Goal: Task Accomplishment & Management: Use online tool/utility

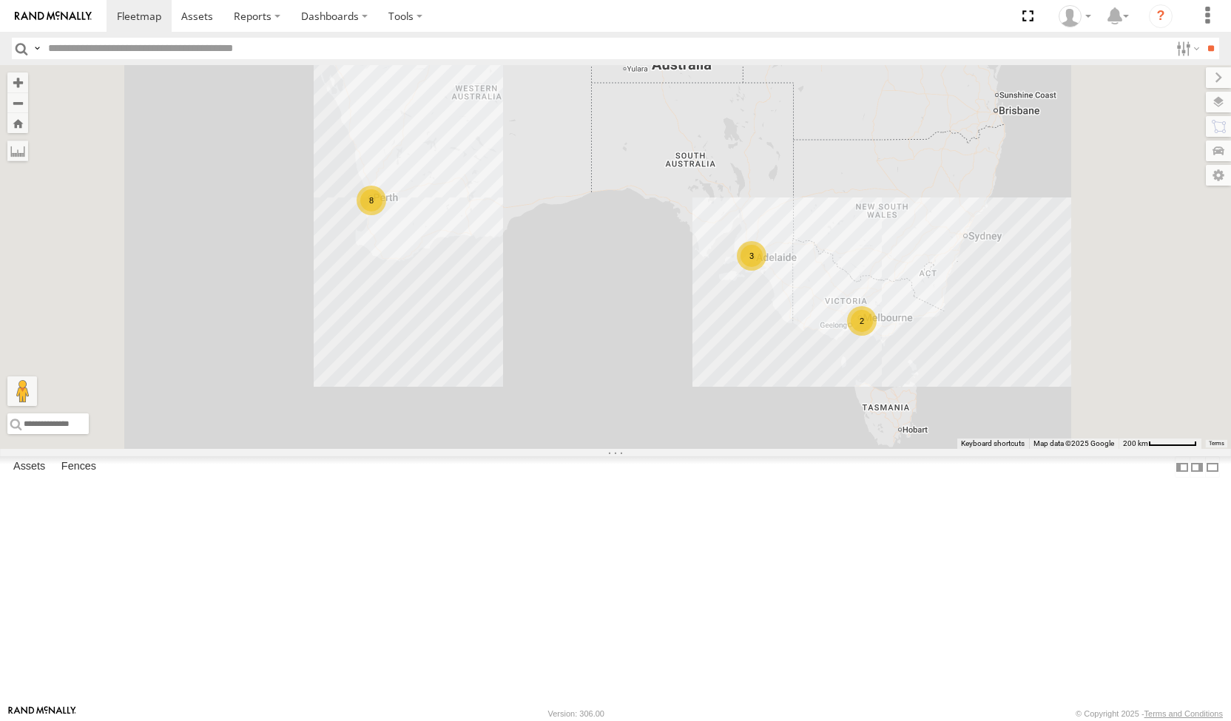
click at [0, 0] on span at bounding box center [0, 0] width 0 height 0
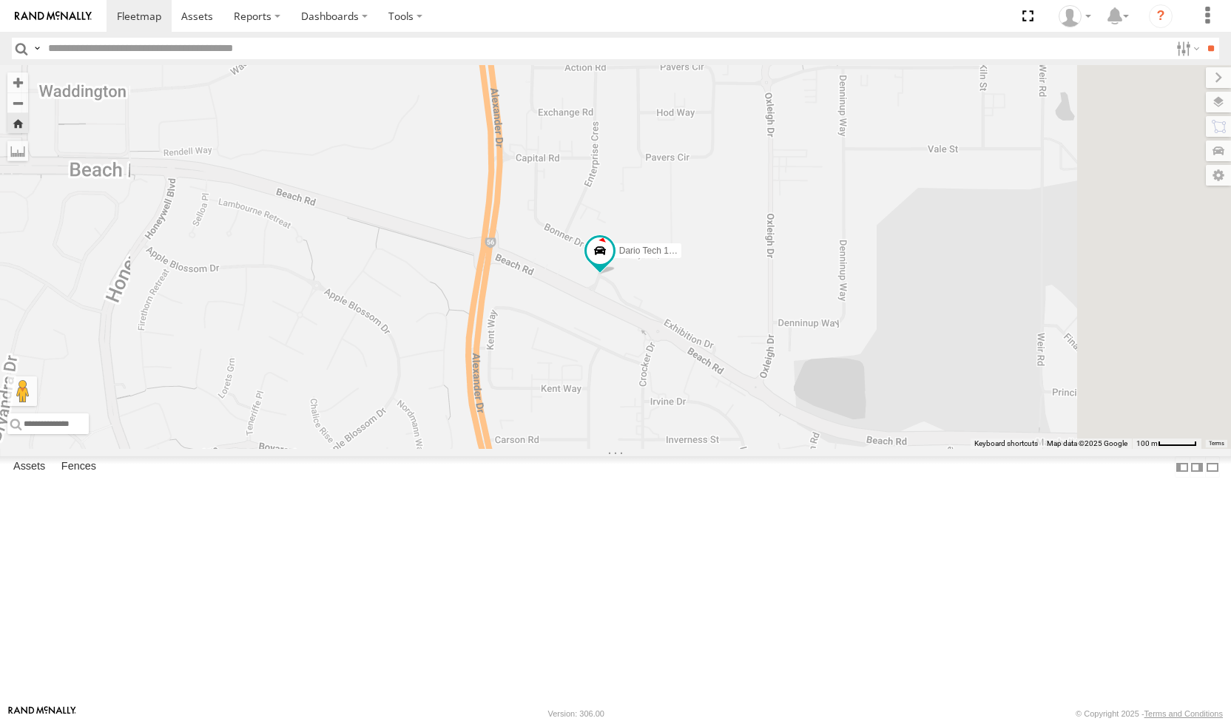
click at [0, 0] on span at bounding box center [0, 0] width 0 height 0
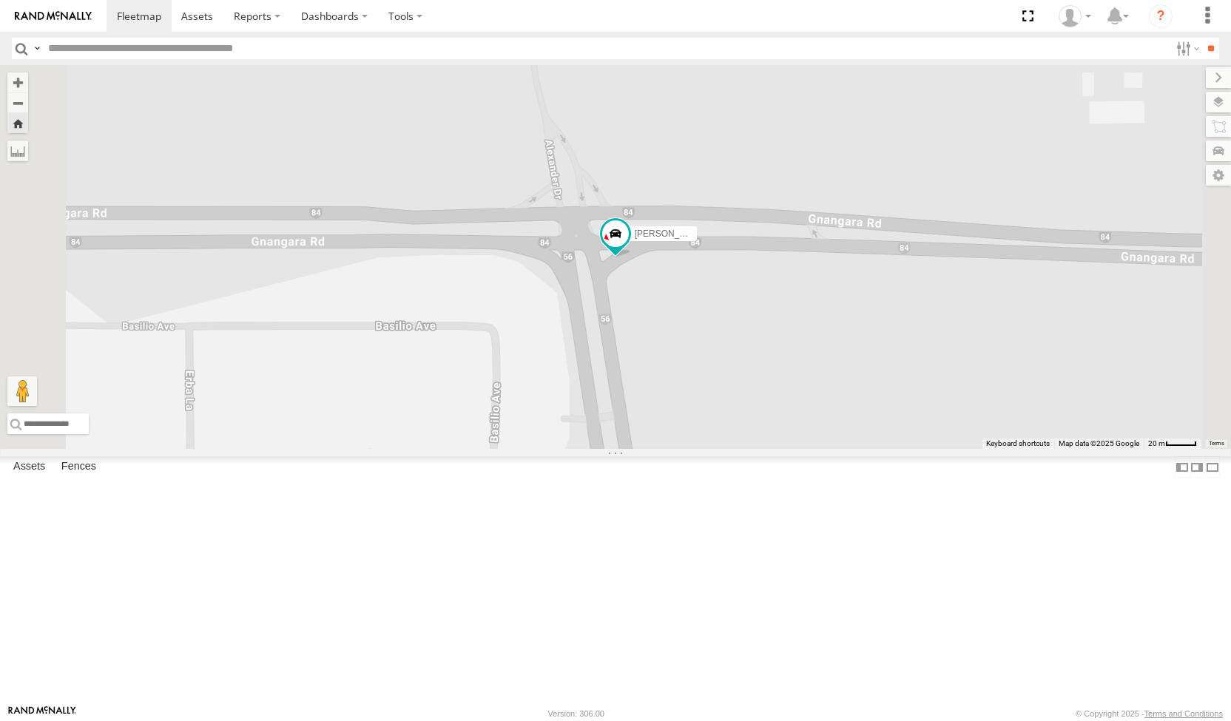
click at [0, 0] on span at bounding box center [0, 0] width 0 height 0
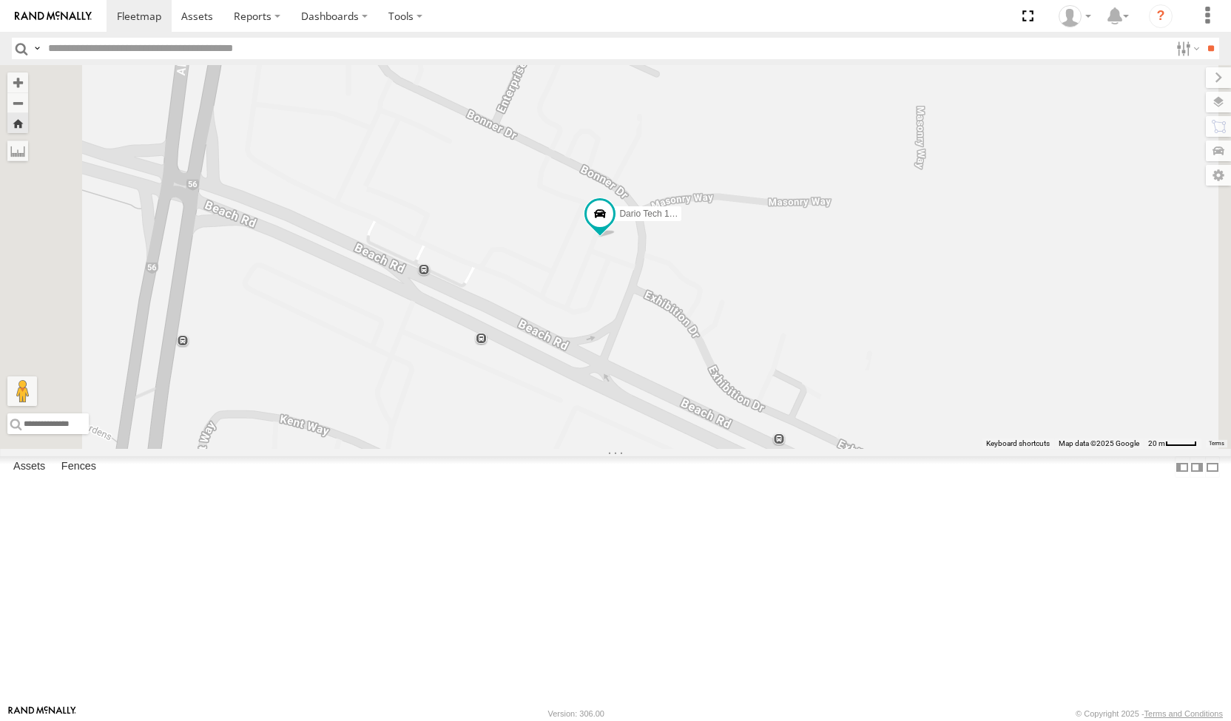
click at [0, 0] on span at bounding box center [0, 0] width 0 height 0
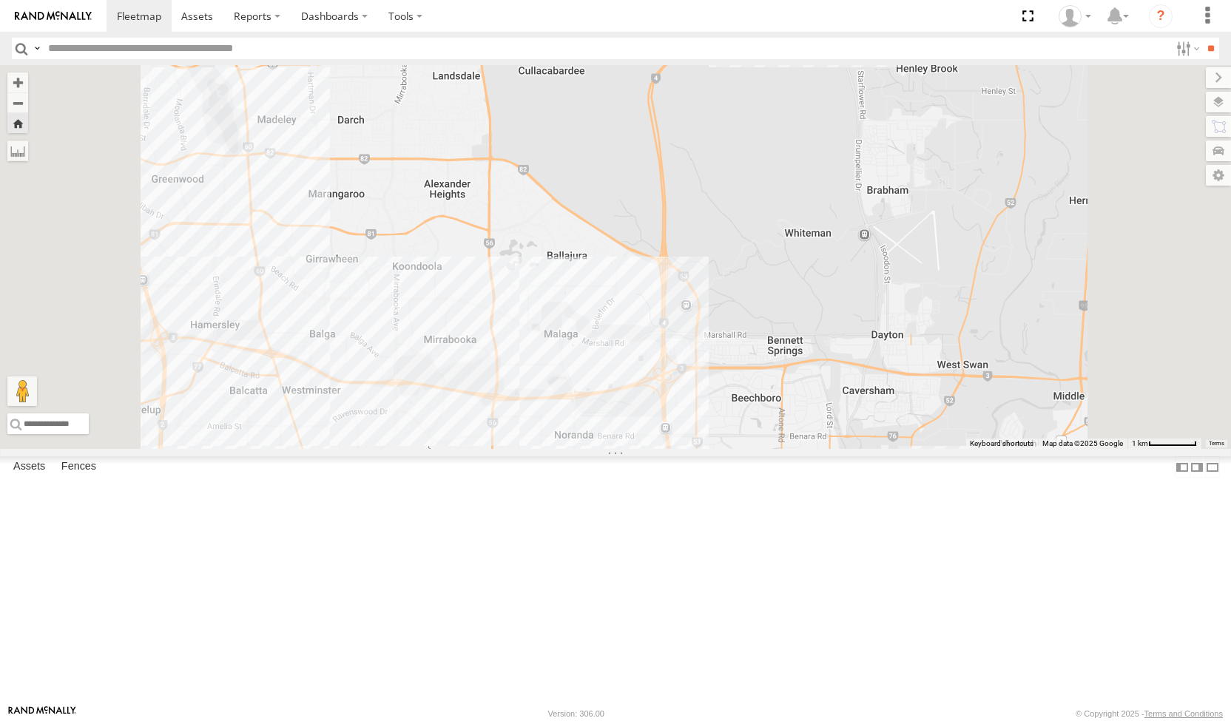
drag, startPoint x: 730, startPoint y: 522, endPoint x: 702, endPoint y: 258, distance: 264.8
click at [702, 258] on div "[PERSON_NAME] (new)Tech 1IJX358" at bounding box center [615, 257] width 1231 height 384
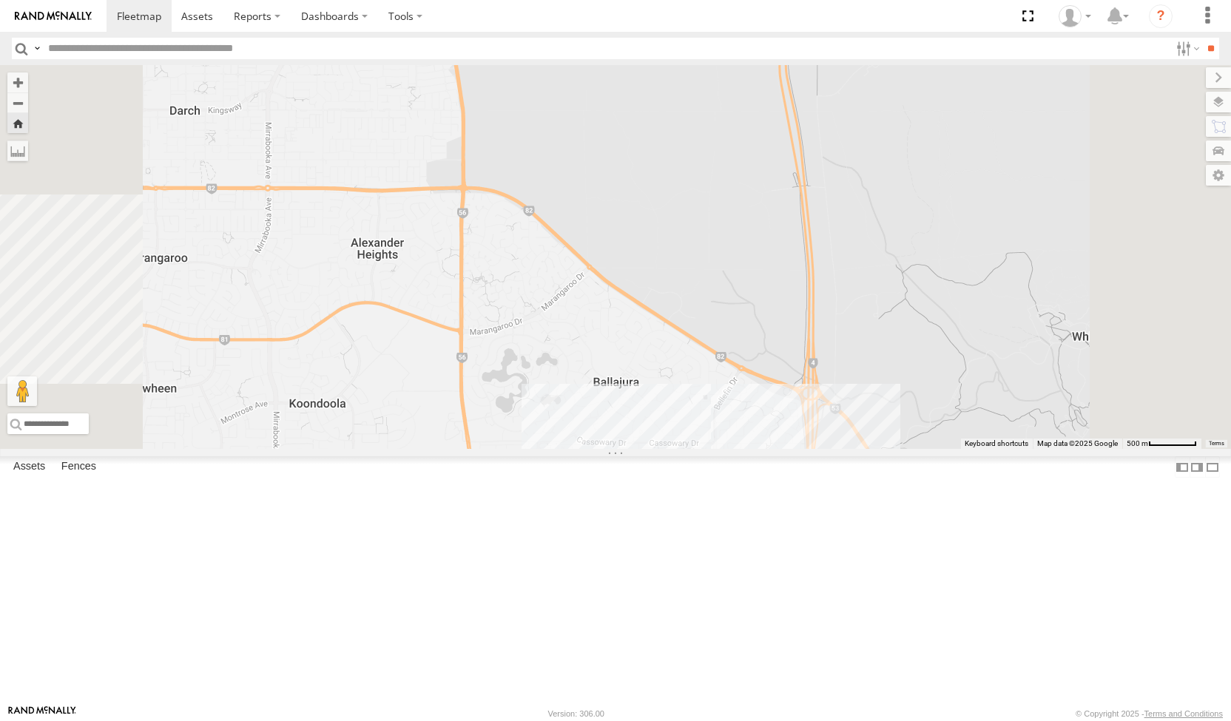
click at [0, 0] on span at bounding box center [0, 0] width 0 height 0
